Goal: Task Accomplishment & Management: Manage account settings

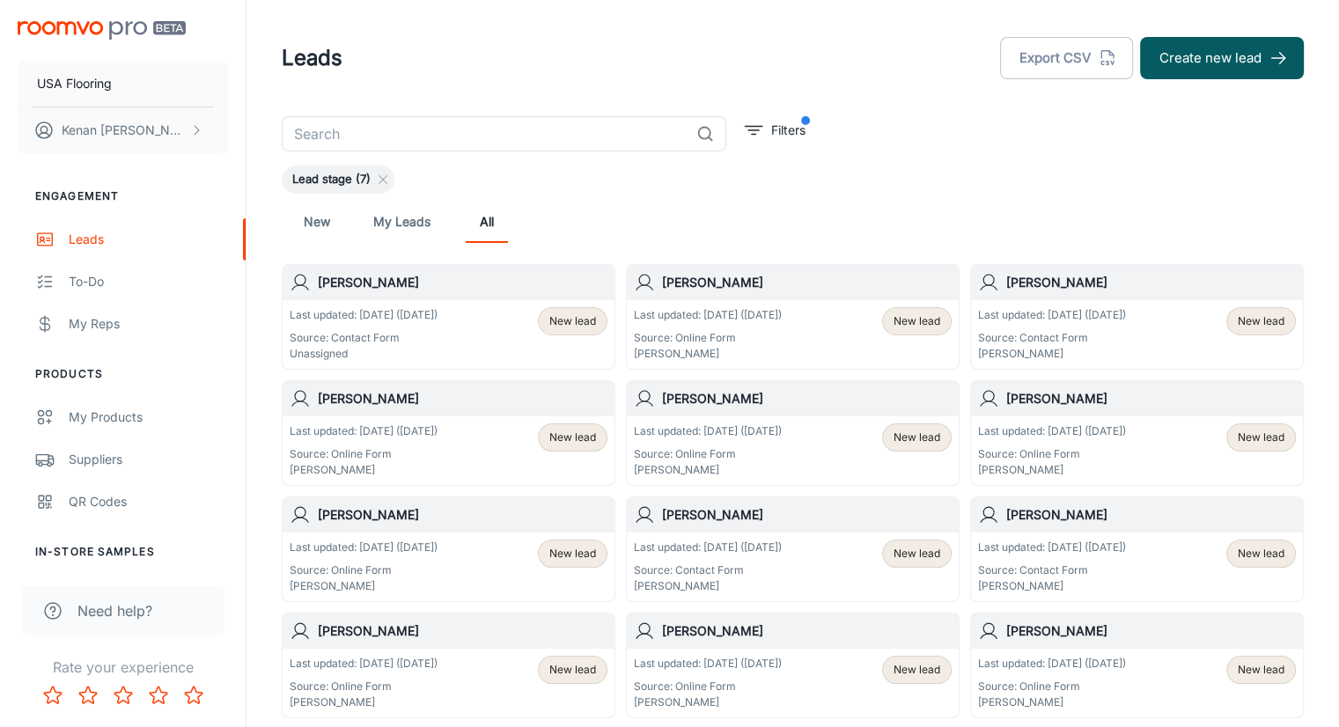
click at [476, 346] on div "Last updated: [DATE] ([DATE]) Source: Contact Form Unassigned New lead" at bounding box center [449, 334] width 318 height 55
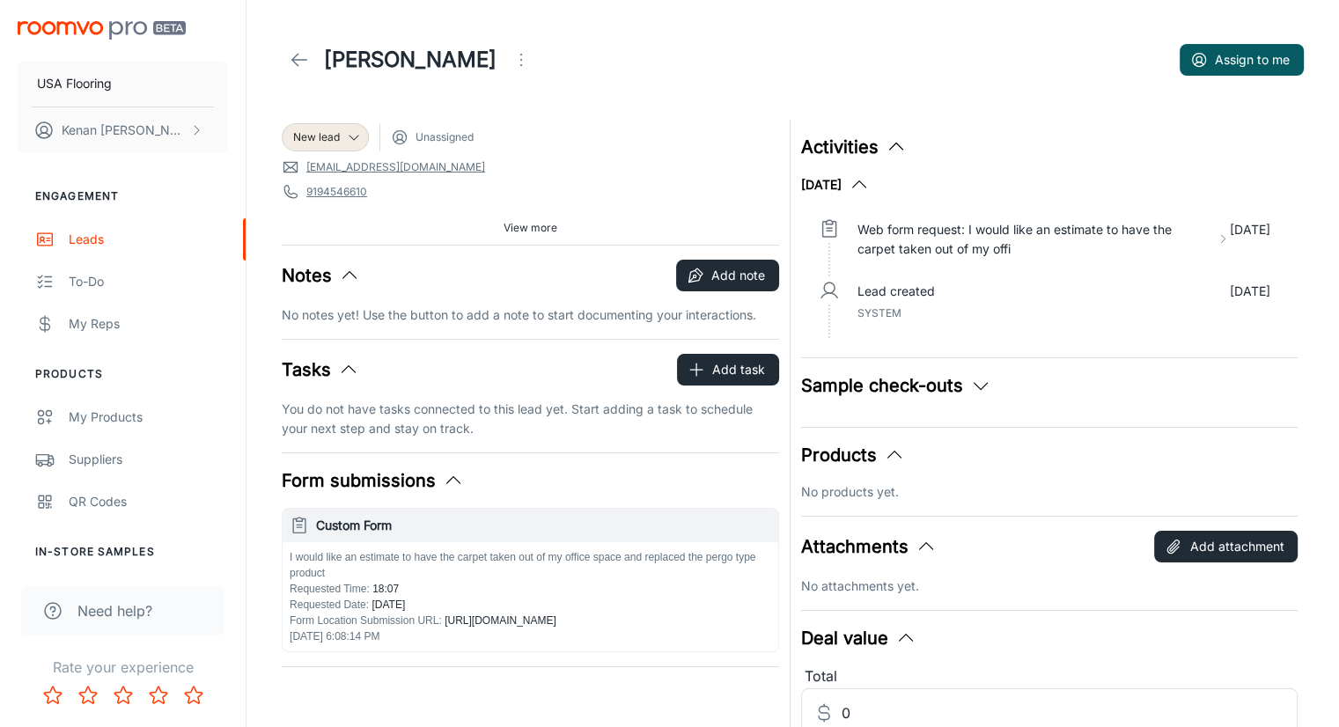
click at [577, 149] on div "New lead Unassigned" at bounding box center [531, 137] width 498 height 28
click at [532, 220] on span "View more" at bounding box center [531, 228] width 54 height 16
